Goal: Task Accomplishment & Management: Manage account settings

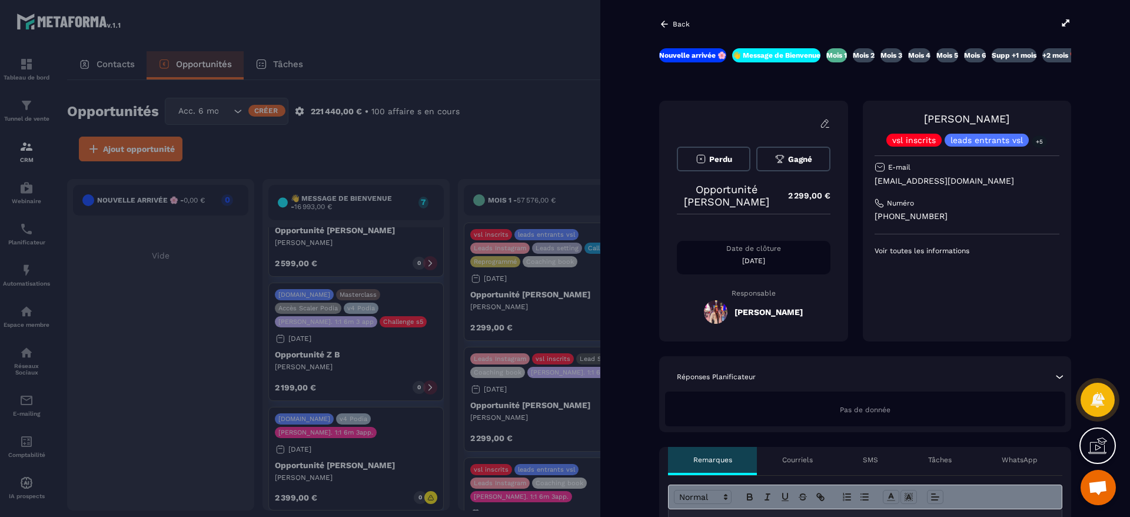
click at [432, 130] on div at bounding box center [565, 258] width 1130 height 517
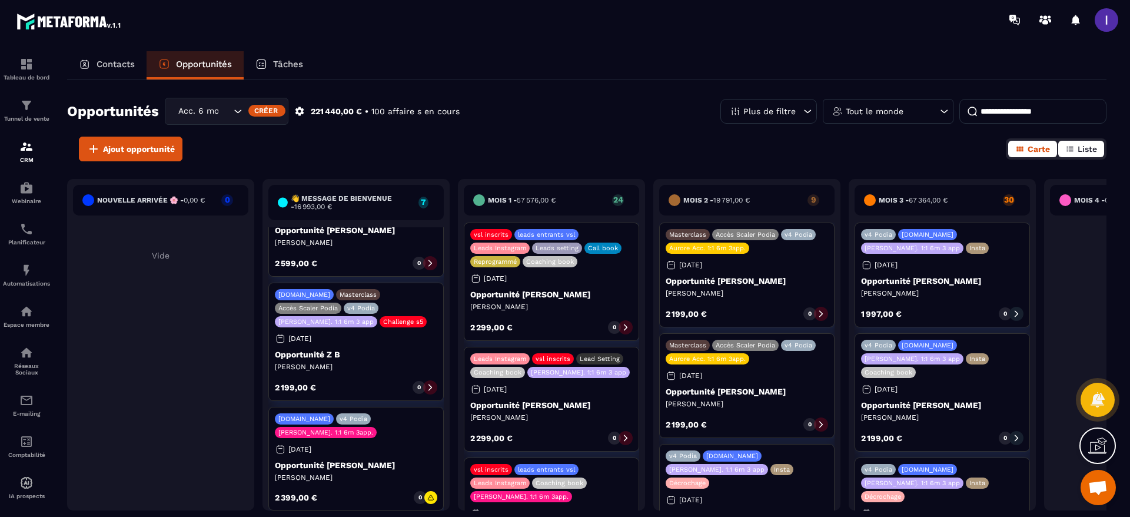
click at [1094, 142] on button "Liste" at bounding box center [1081, 149] width 46 height 16
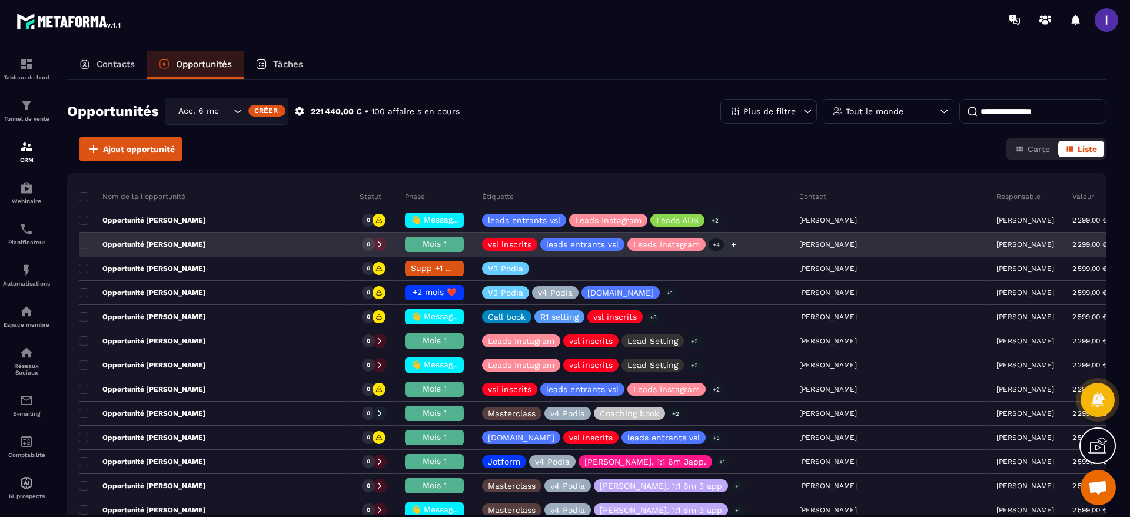
click at [734, 244] on icon at bounding box center [733, 244] width 5 height 5
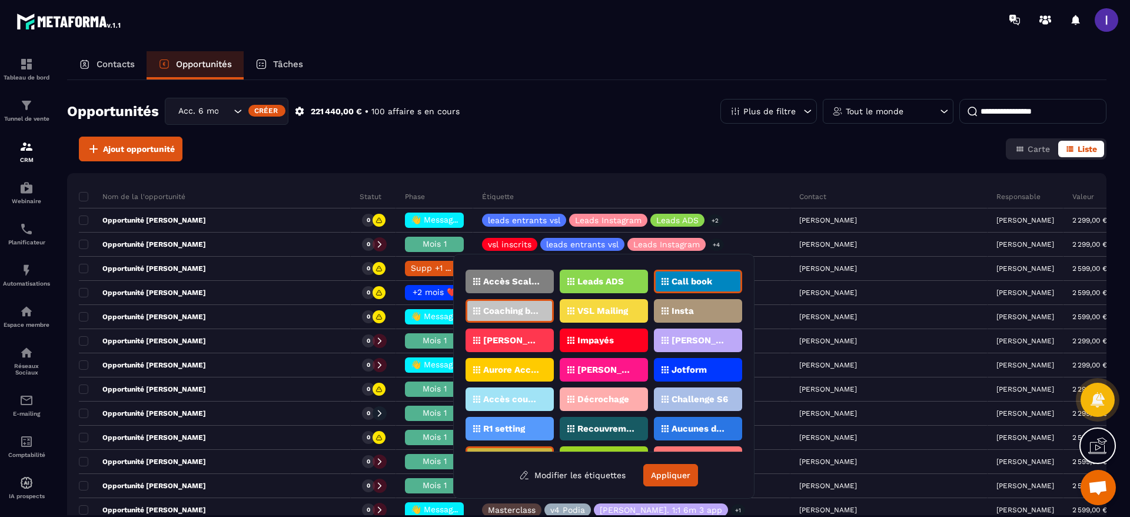
scroll to position [82, 0]
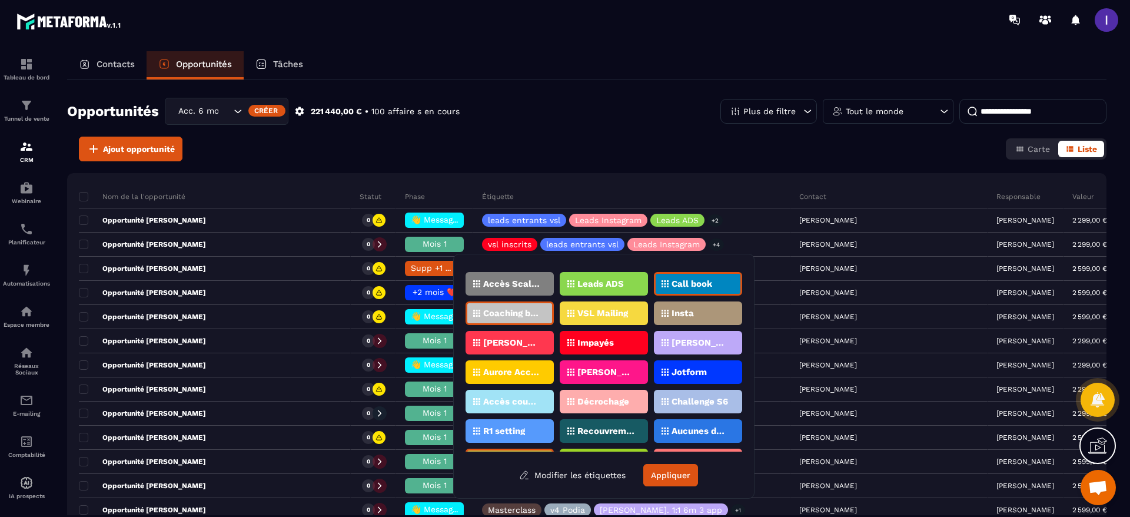
click at [487, 341] on p "[PERSON_NAME]. 1:1 6m 3app" at bounding box center [511, 342] width 57 height 8
click at [674, 474] on button "Appliquer" at bounding box center [670, 475] width 55 height 22
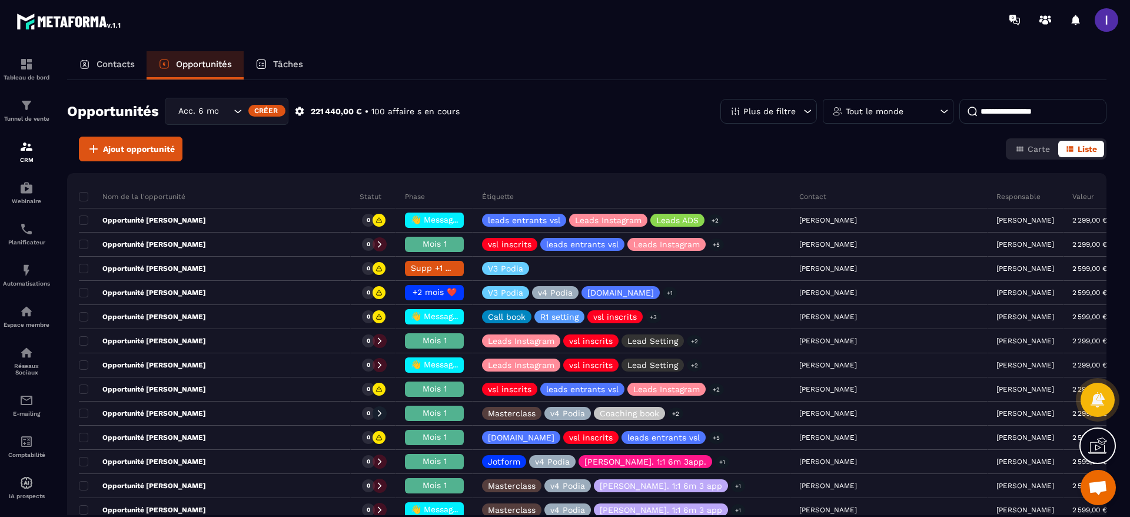
click at [205, 102] on div "Acc. 6 mois - 3 appels" at bounding box center [227, 111] width 124 height 27
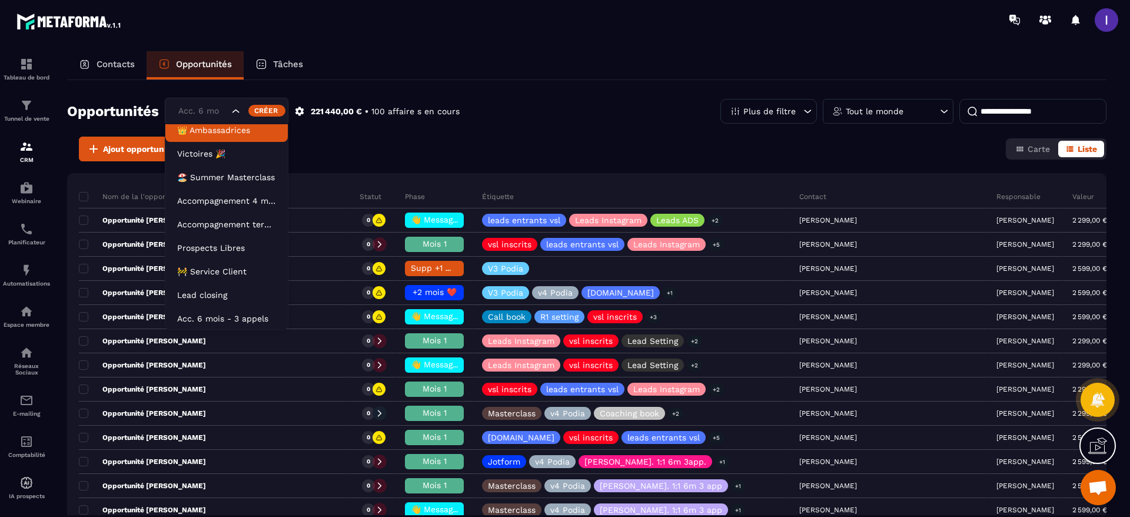
scroll to position [0, 0]
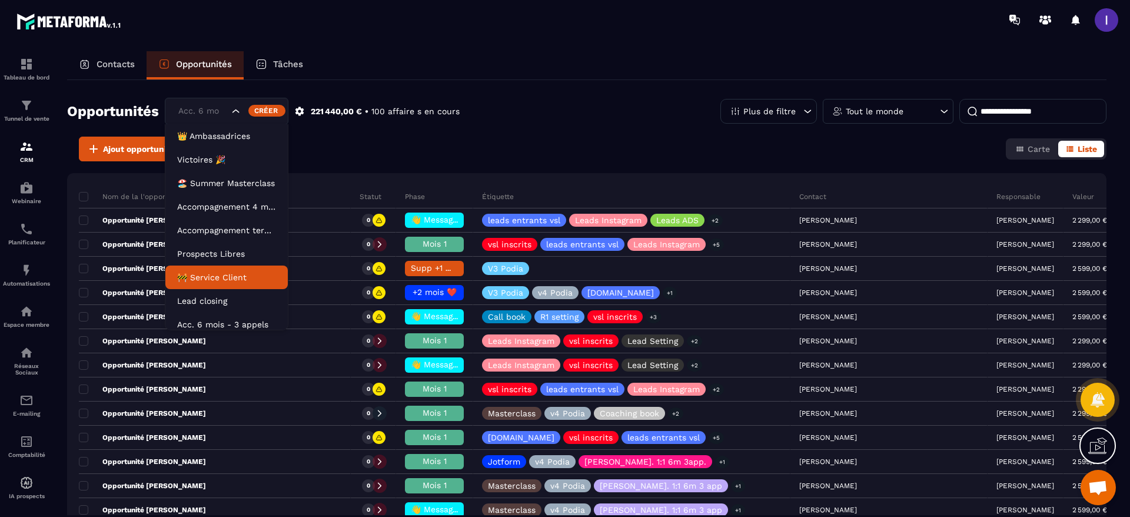
click at [214, 277] on p "🚧 Service Client" at bounding box center [226, 277] width 99 height 12
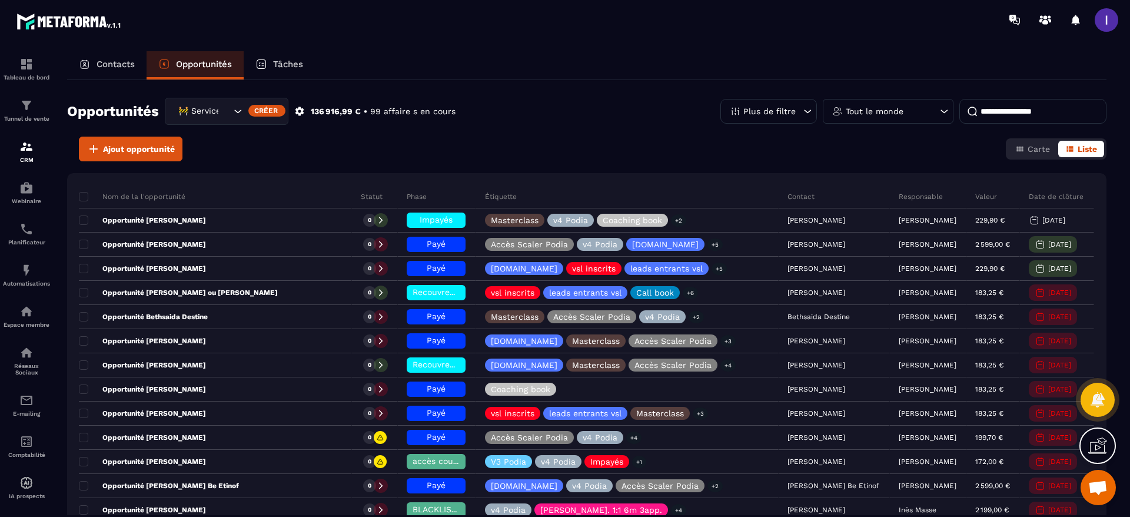
click at [1030, 151] on span "Carte" at bounding box center [1038, 148] width 22 height 9
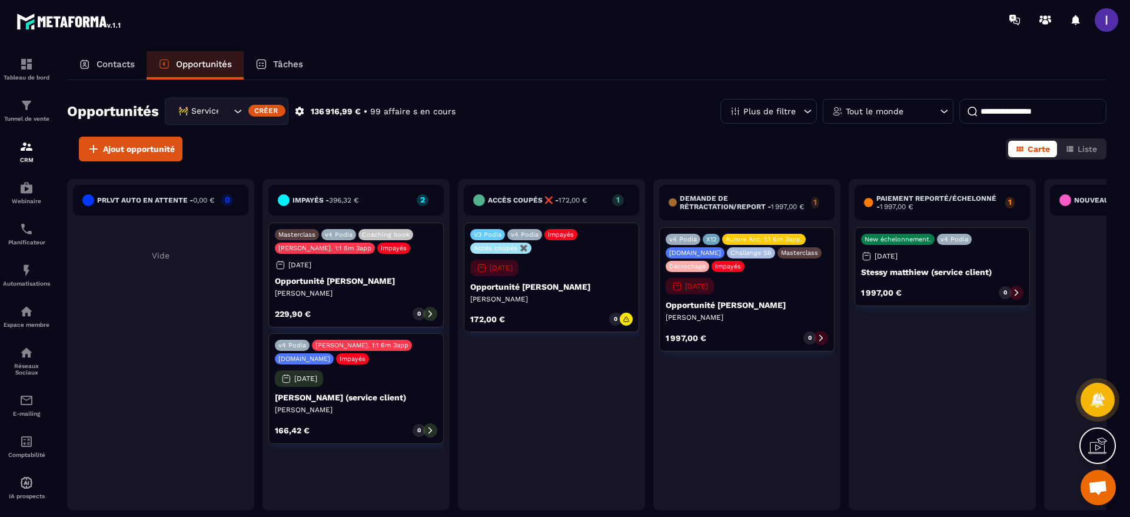
click at [1069, 159] on div "Ajout opportunité Carte Liste" at bounding box center [586, 149] width 1039 height 25
click at [1088, 153] on span "Liste" at bounding box center [1086, 148] width 19 height 9
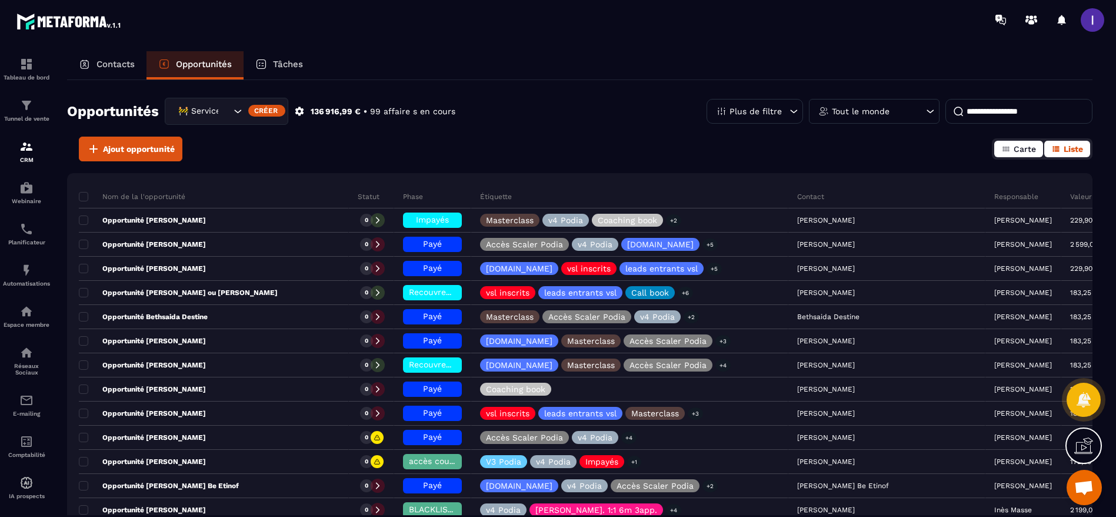
click at [1023, 155] on button "Carte" at bounding box center [1018, 149] width 49 height 16
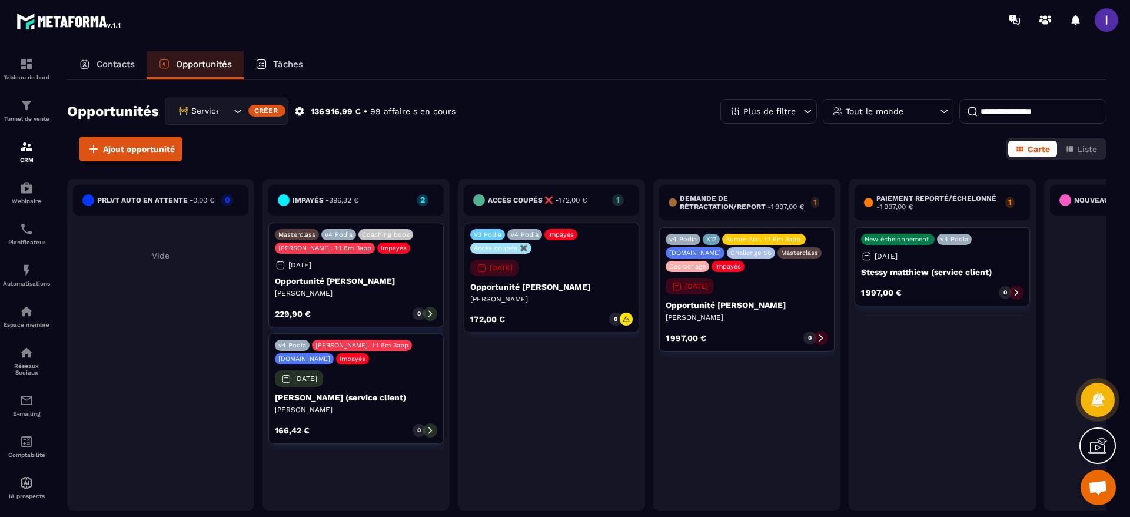
click at [291, 59] on p "Tâches" at bounding box center [288, 64] width 30 height 11
